Goal: Use online tool/utility

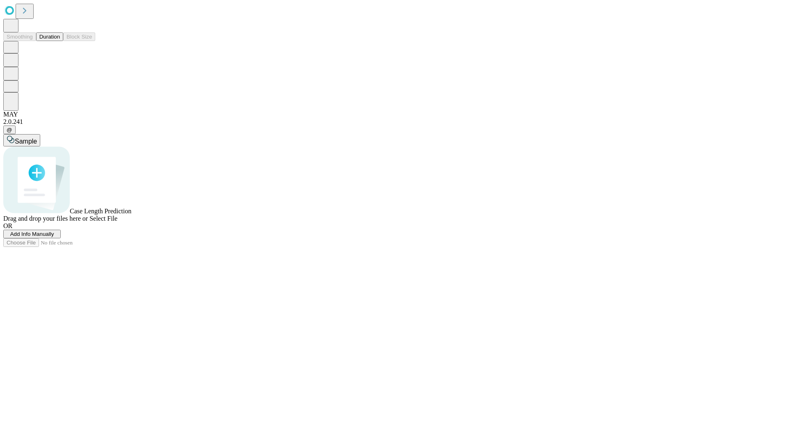
click at [60, 41] on button "Duration" at bounding box center [49, 36] width 27 height 9
click at [37, 138] on span "Sample" at bounding box center [26, 141] width 22 height 7
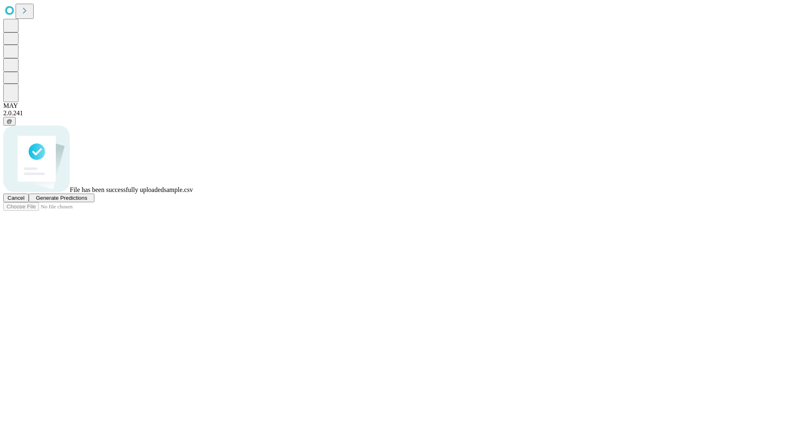
click at [87, 201] on span "Generate Predictions" at bounding box center [61, 198] width 51 height 6
